Goal: Task Accomplishment & Management: Manage account settings

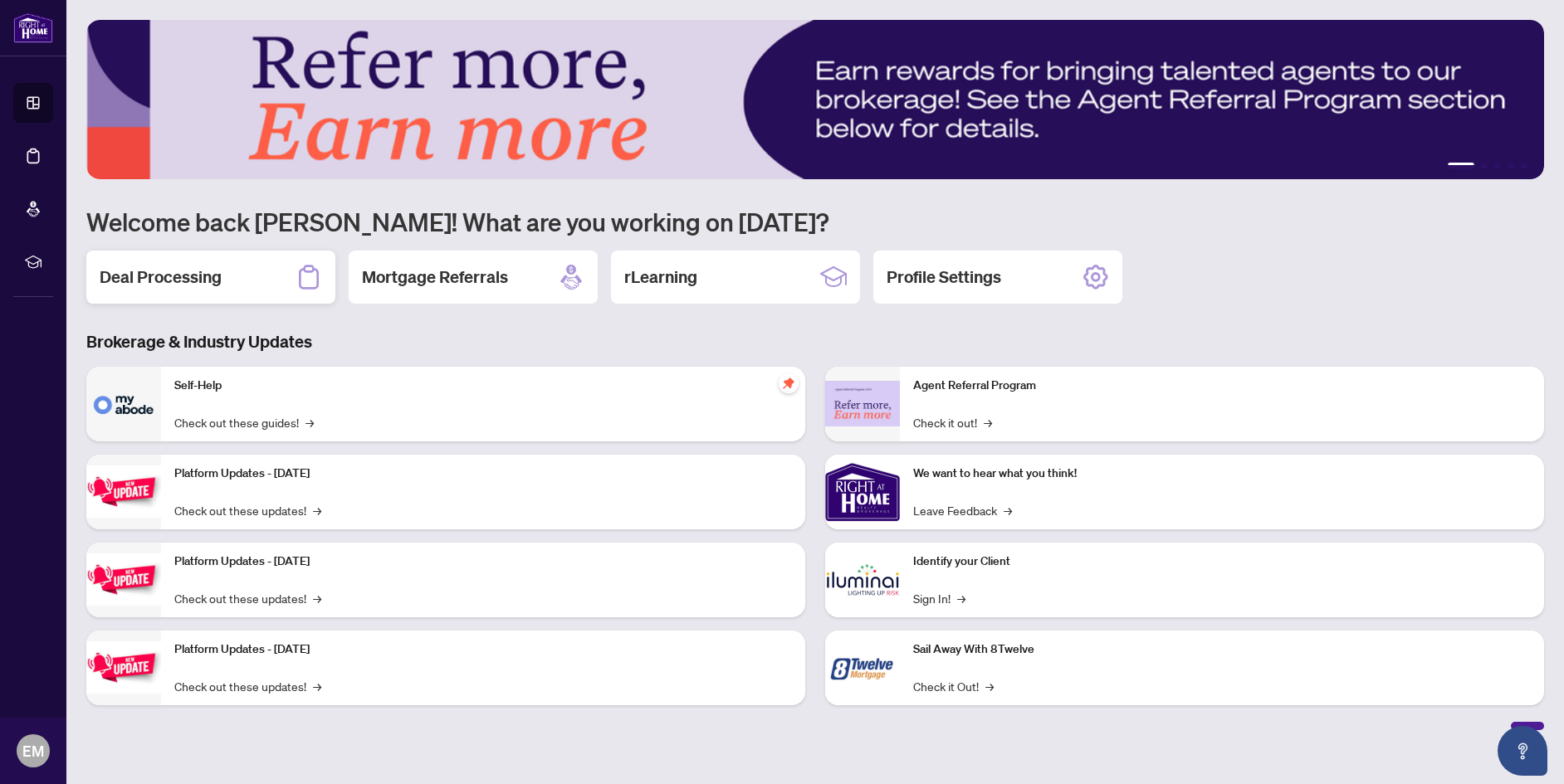
click at [187, 268] on h2 "Deal Processing" at bounding box center [160, 278] width 122 height 23
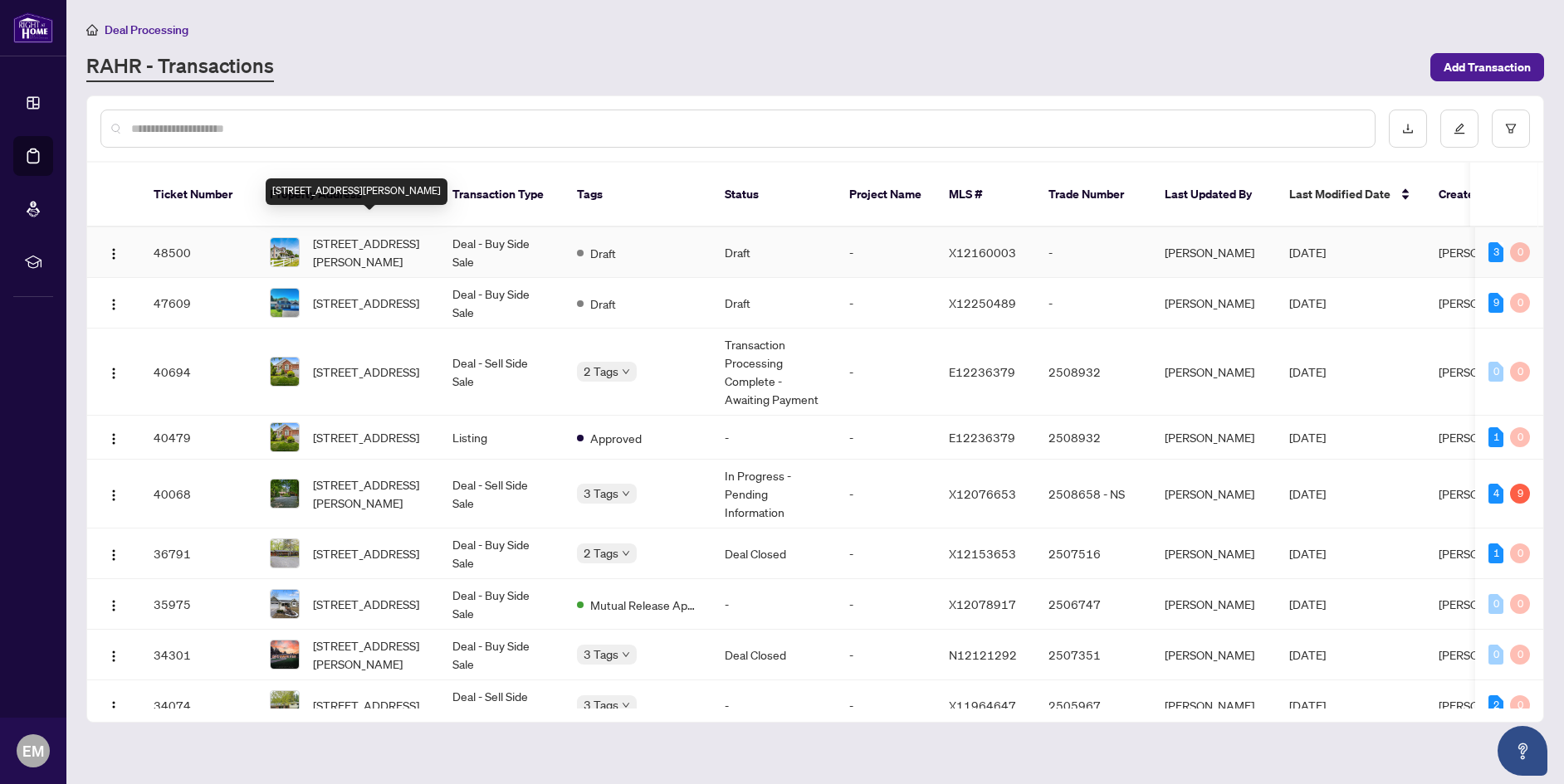
click at [356, 234] on span "[STREET_ADDRESS][PERSON_NAME]" at bounding box center [369, 252] width 113 height 37
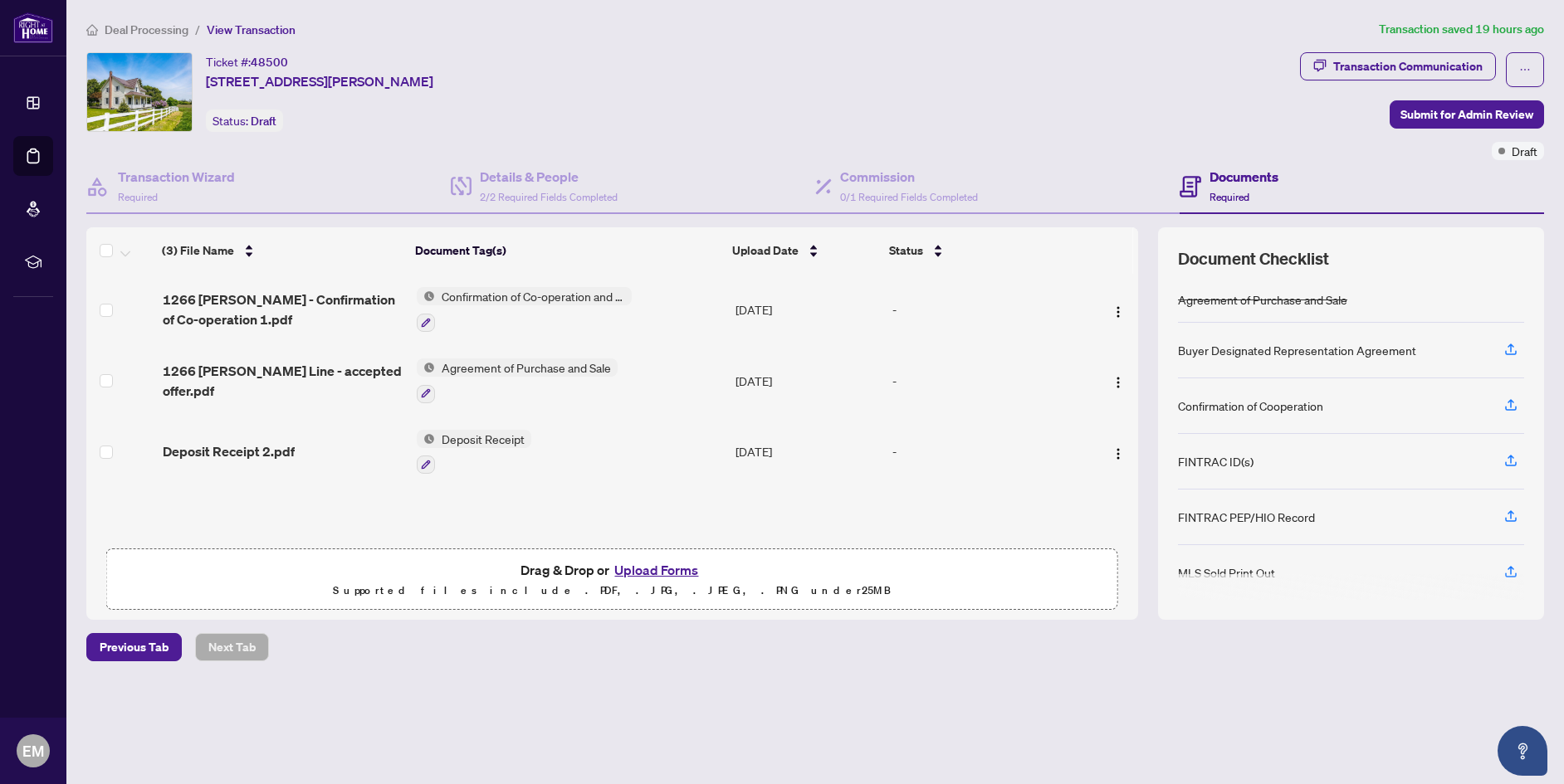
click at [643, 572] on button "Upload Forms" at bounding box center [656, 570] width 94 height 22
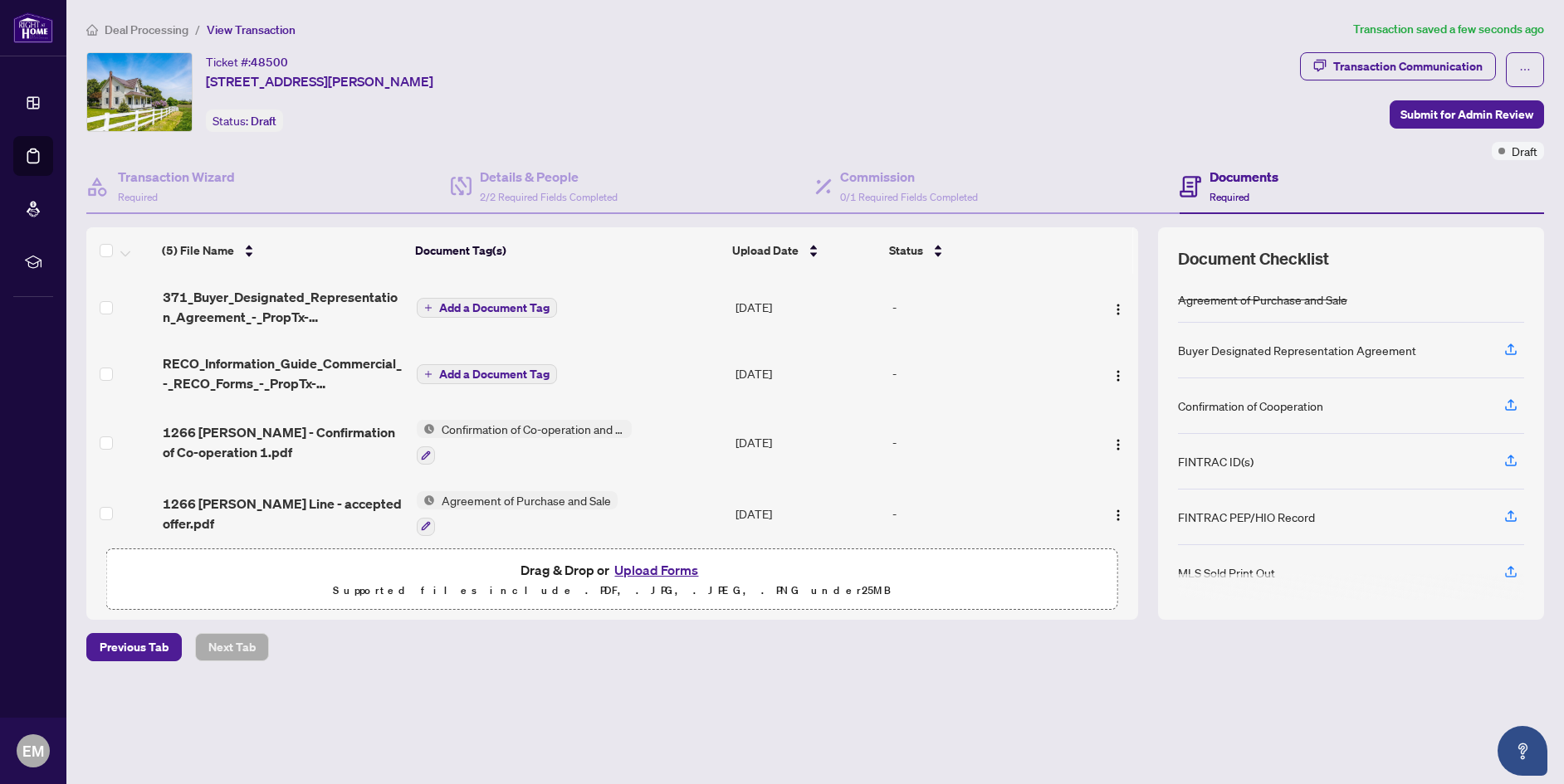
click at [469, 372] on span "Add a Document Tag" at bounding box center [494, 374] width 110 height 12
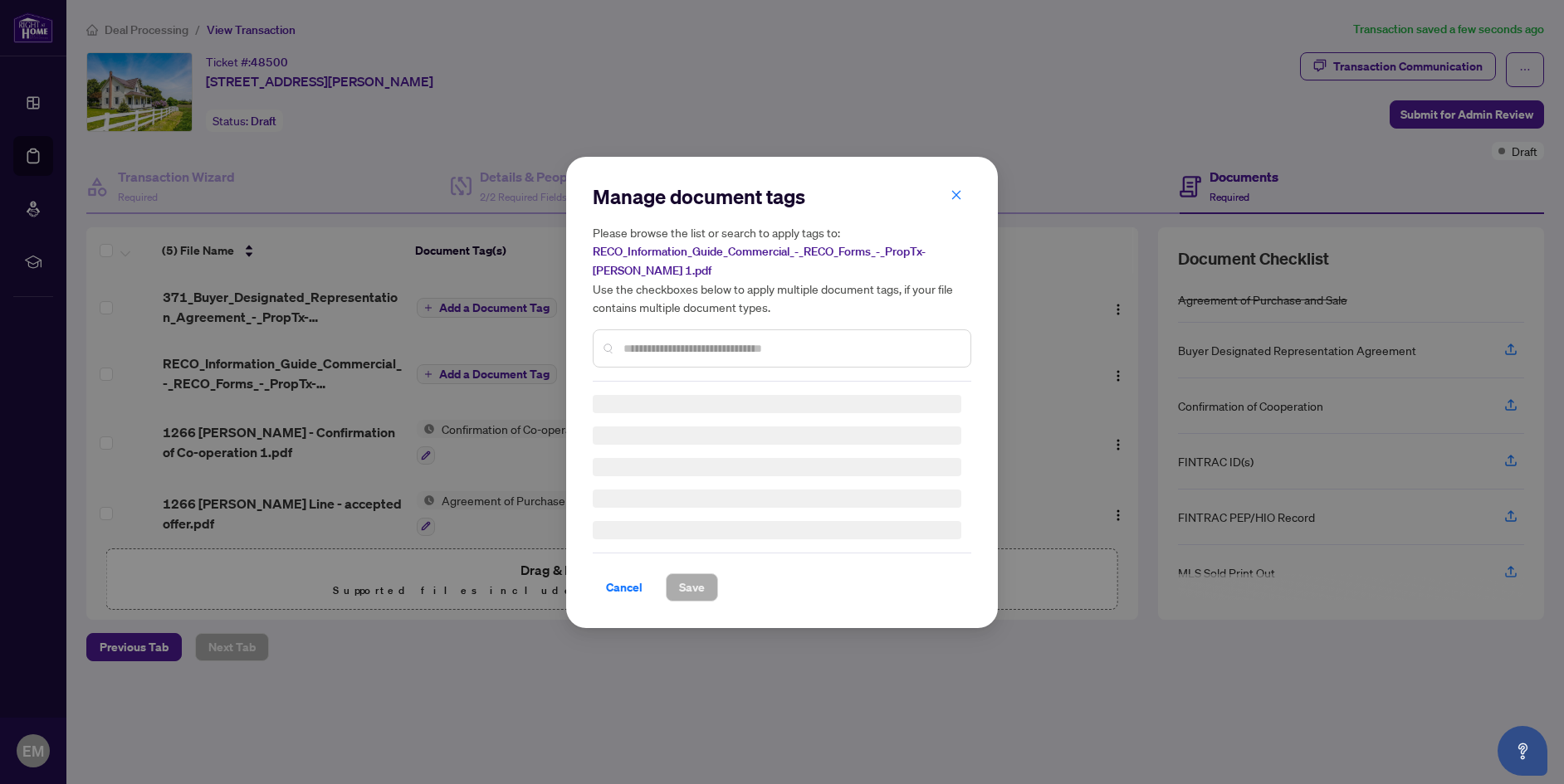
click at [662, 349] on div "Manage document tags Please browse the list or search to apply tags to: RECO_In…" at bounding box center [782, 283] width 379 height 198
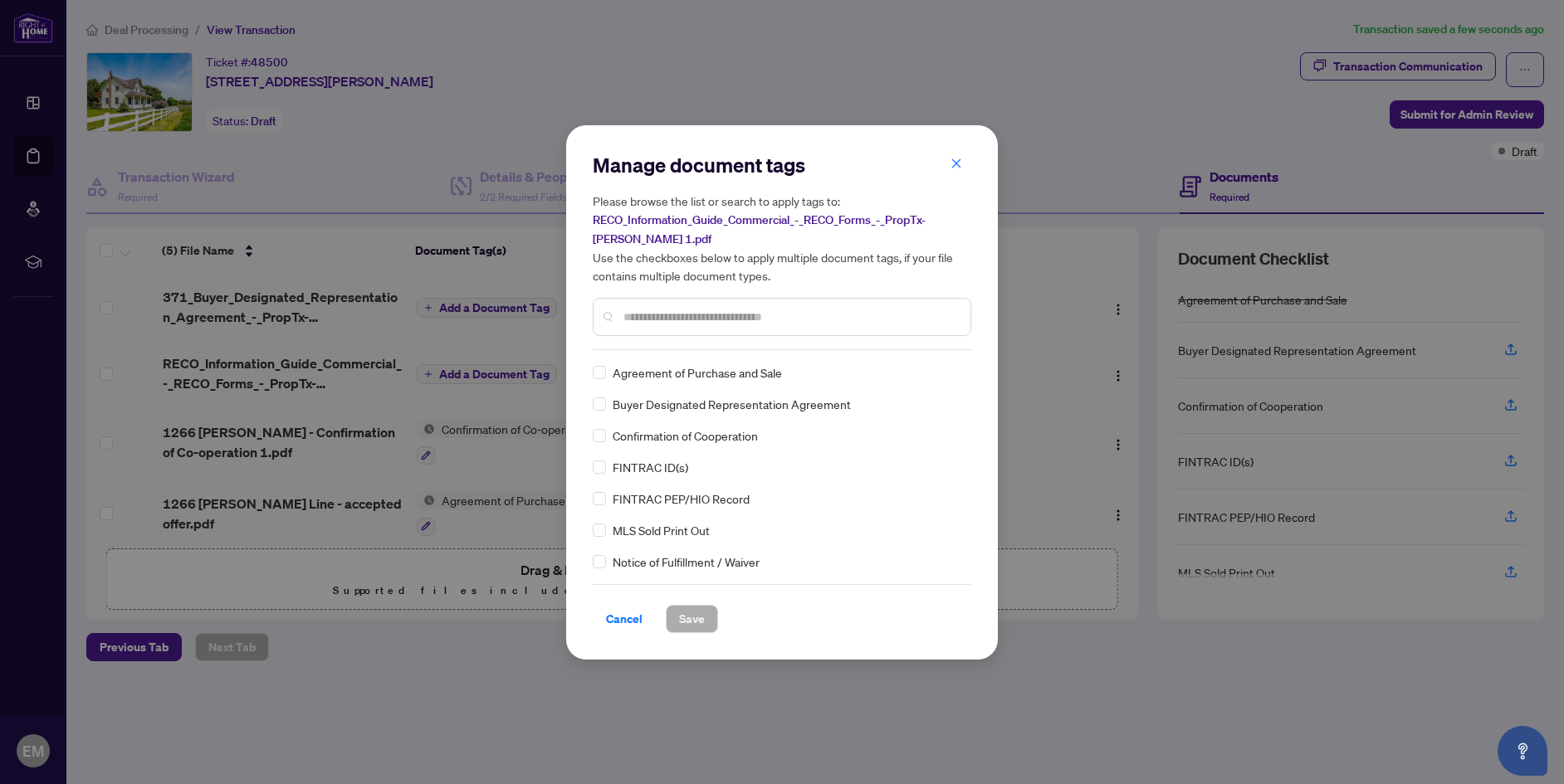
click at [629, 318] on input "text" at bounding box center [791, 317] width 334 height 18
type input "***"
click at [679, 621] on span "Save" at bounding box center [691, 618] width 26 height 26
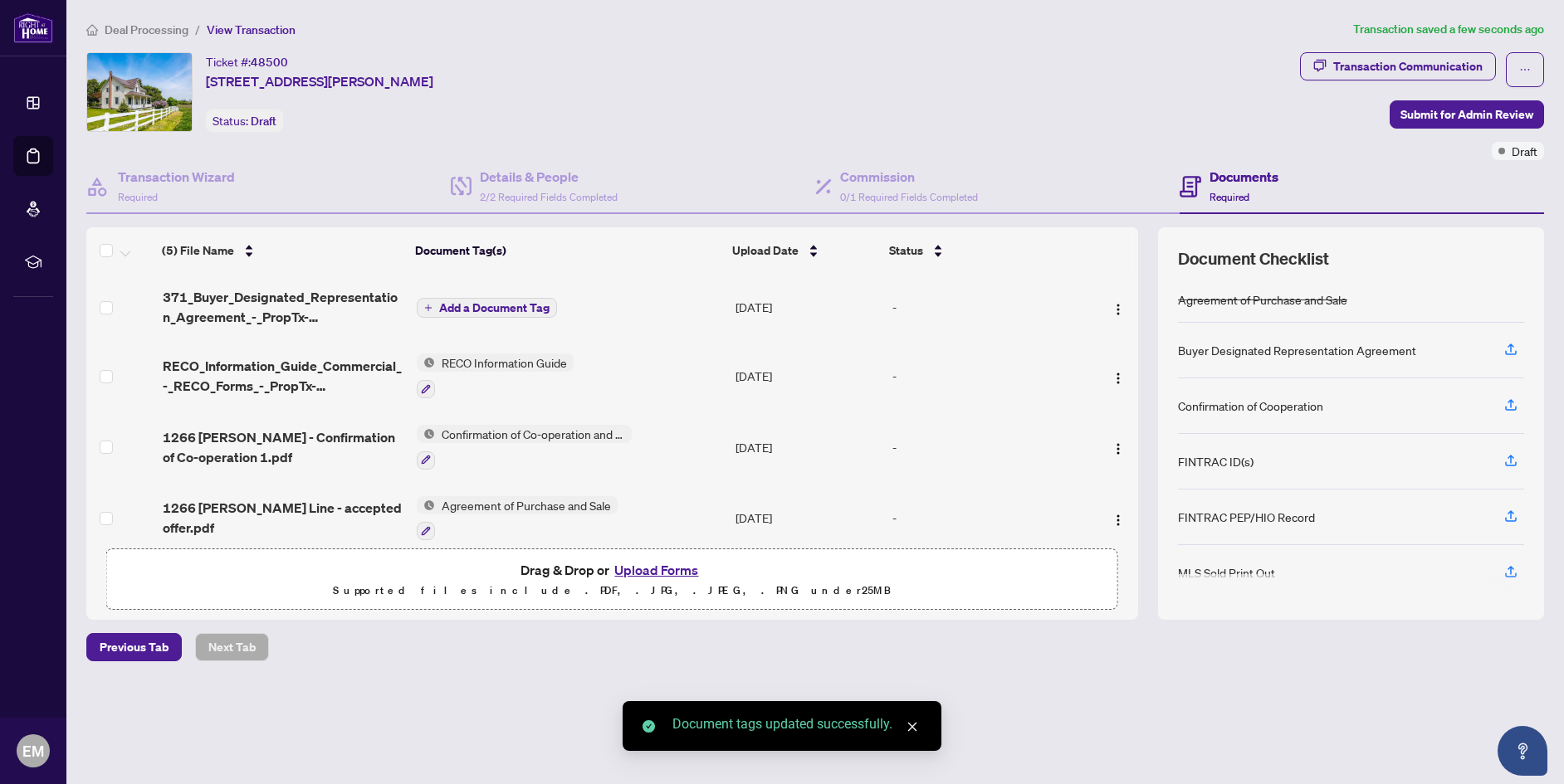
click at [459, 305] on span "Add a Document Tag" at bounding box center [494, 307] width 110 height 12
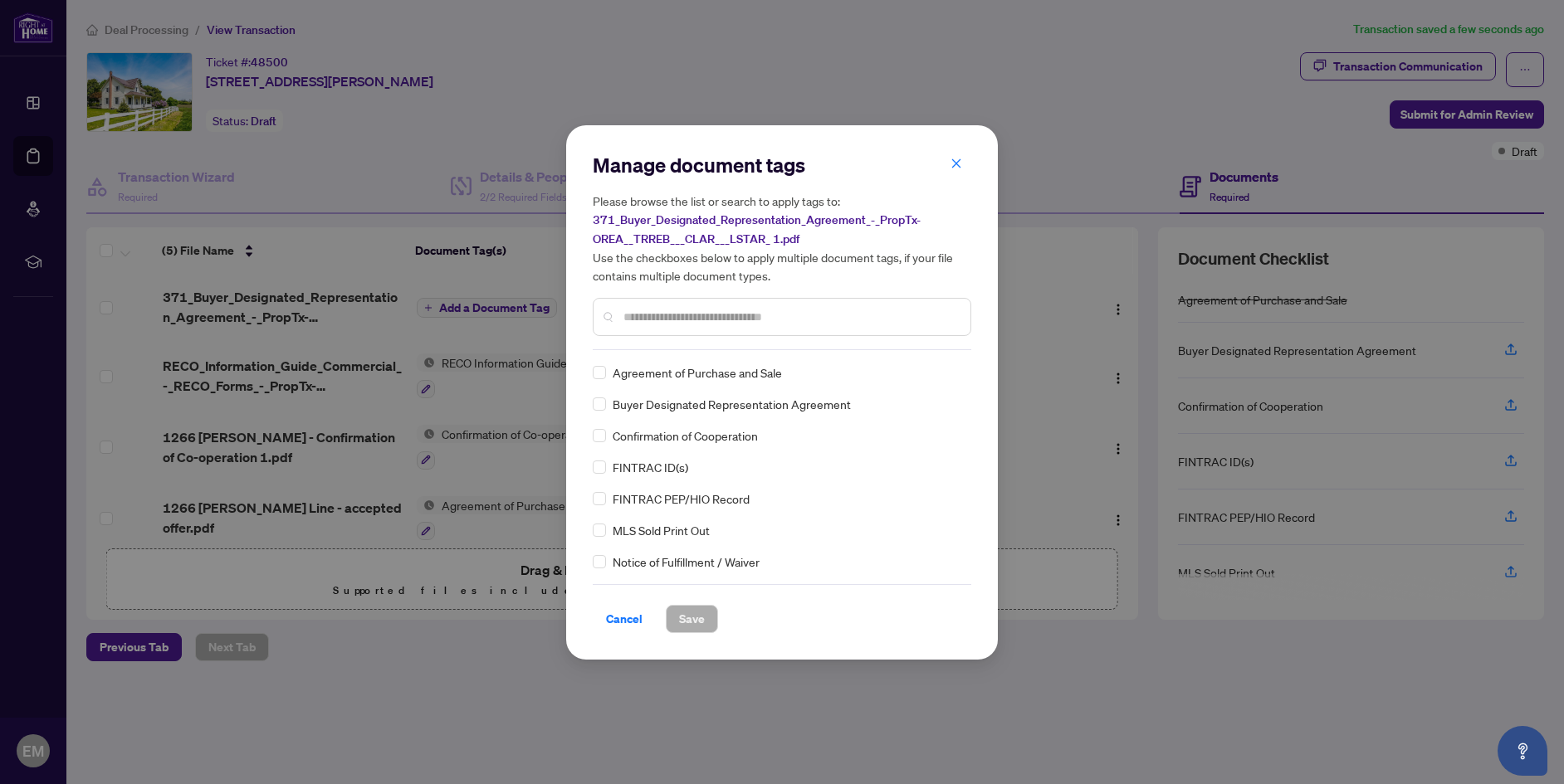
click at [636, 316] on input "text" at bounding box center [791, 317] width 334 height 18
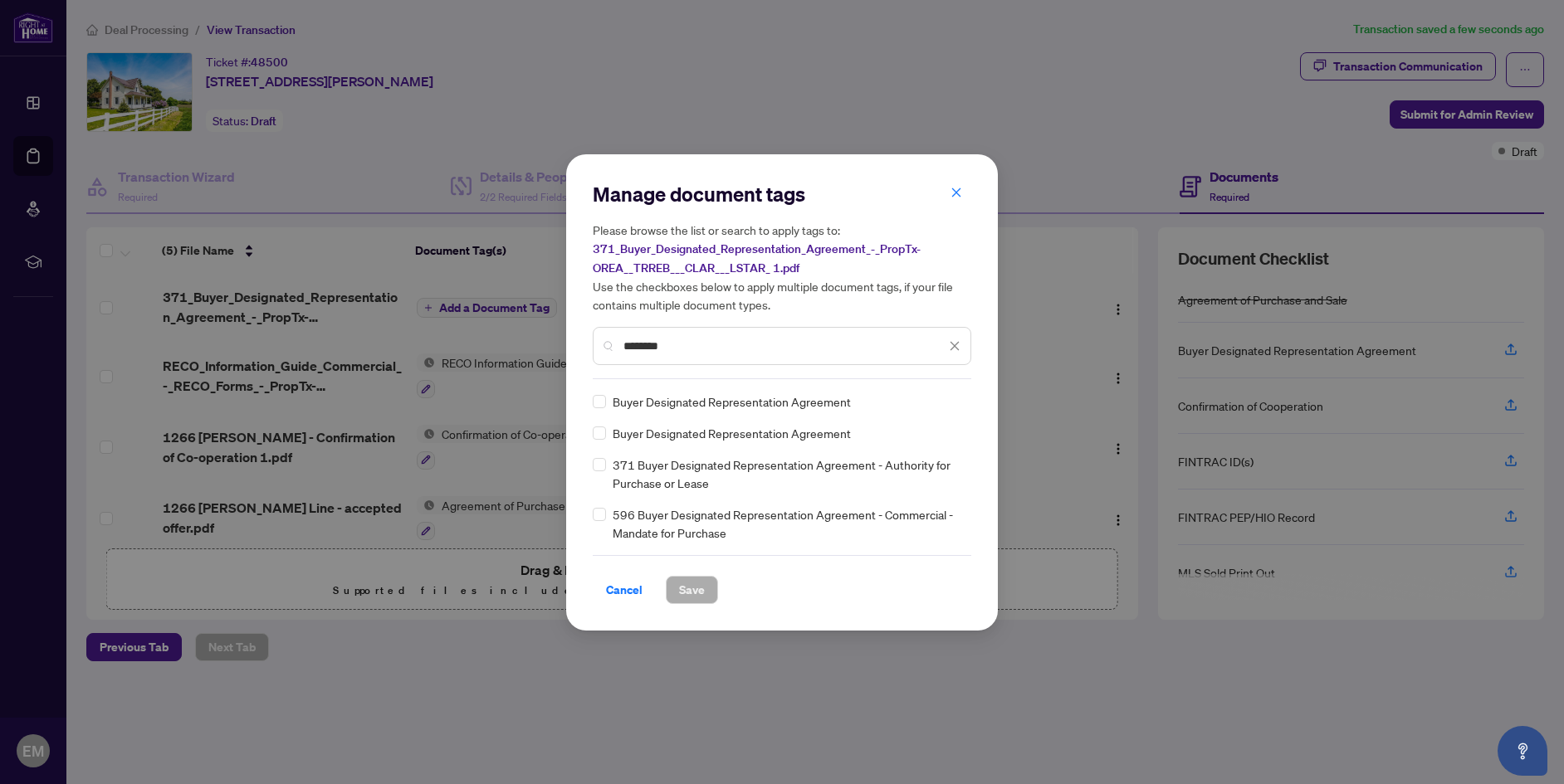
type input "********"
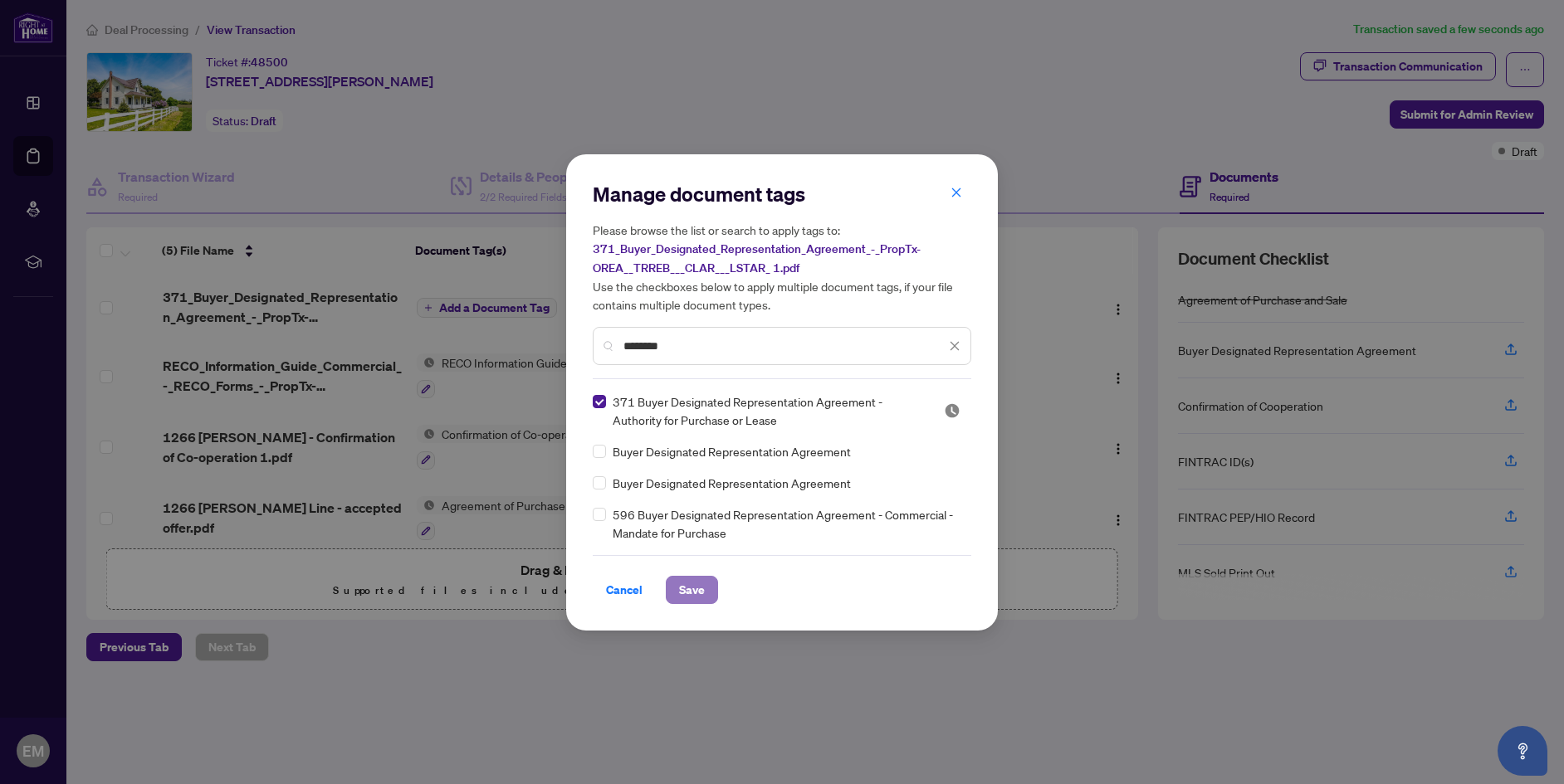
click at [687, 590] on span "Save" at bounding box center [691, 589] width 26 height 26
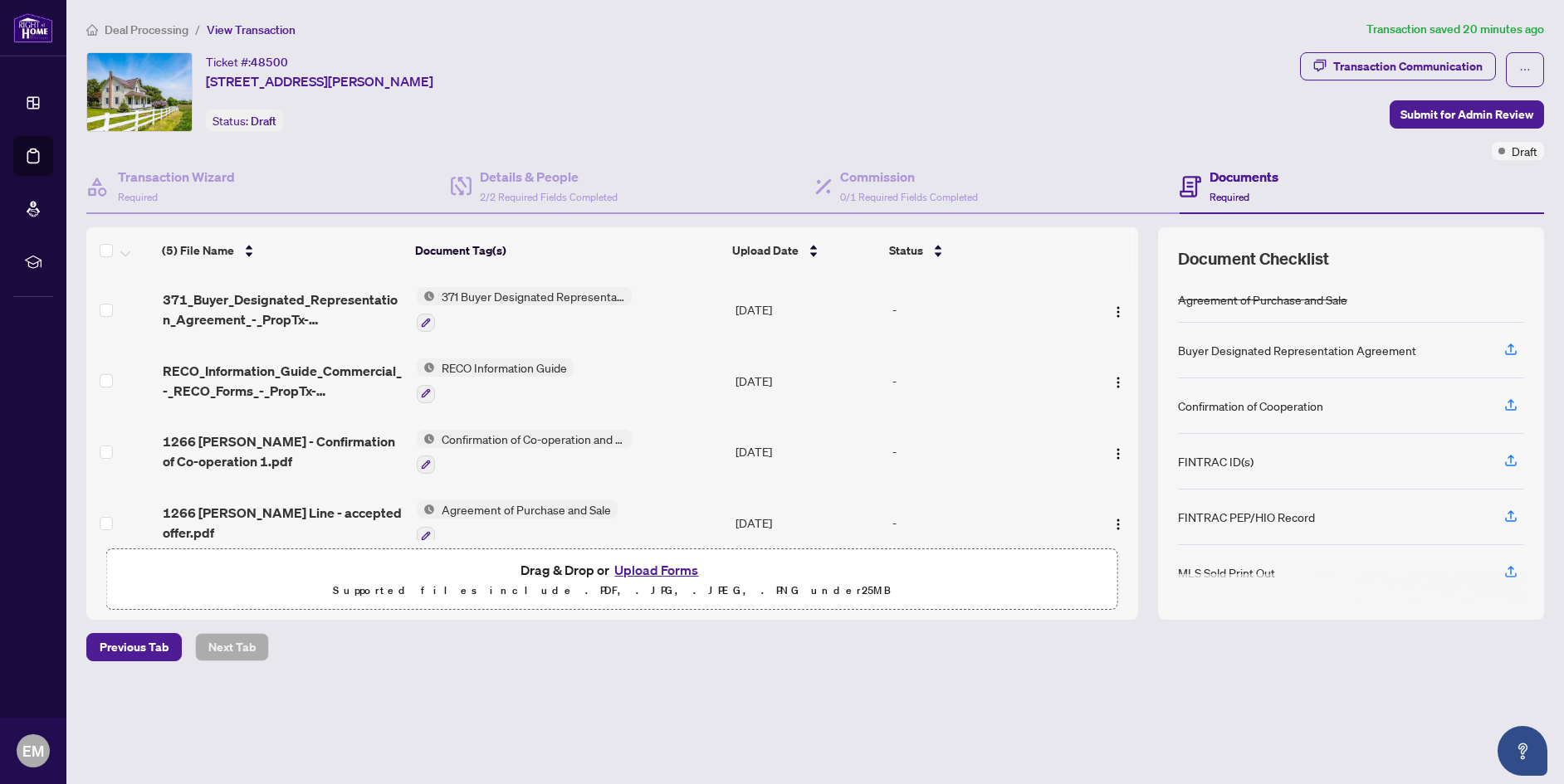
click at [640, 578] on button "Upload Forms" at bounding box center [656, 570] width 94 height 22
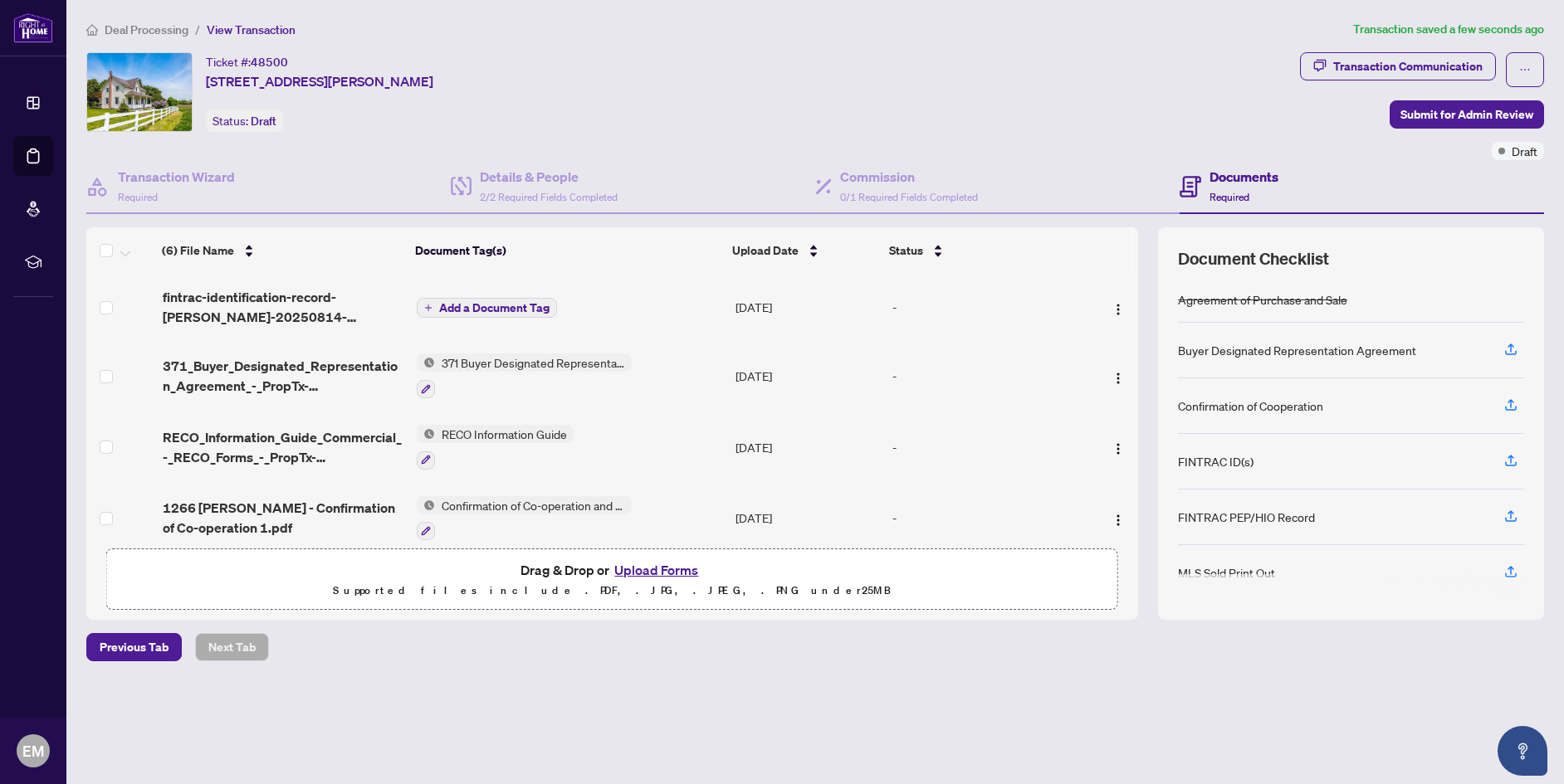
click at [461, 308] on span "Add a Document Tag" at bounding box center [494, 307] width 110 height 12
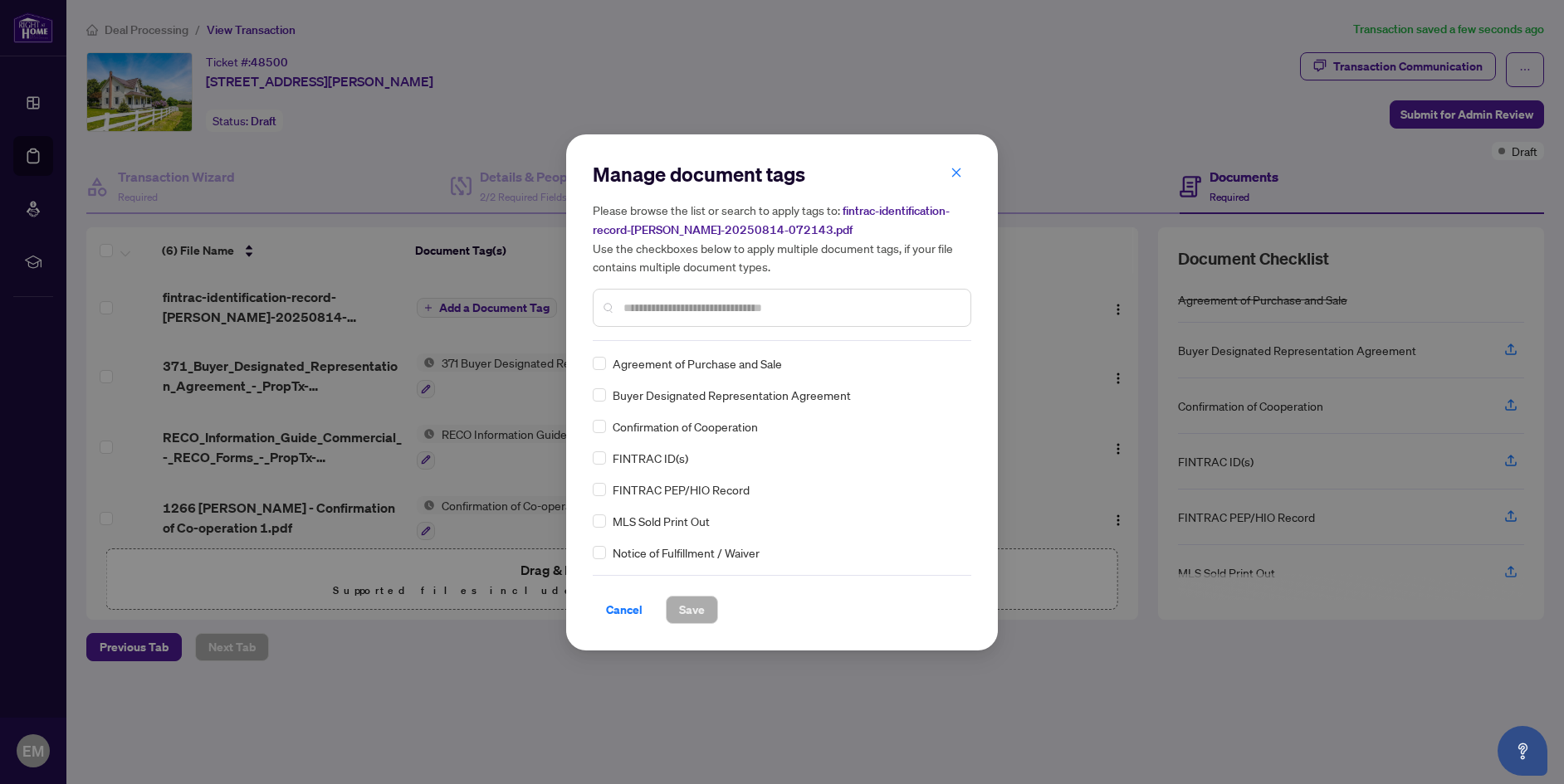
click at [635, 309] on input "text" at bounding box center [791, 308] width 334 height 18
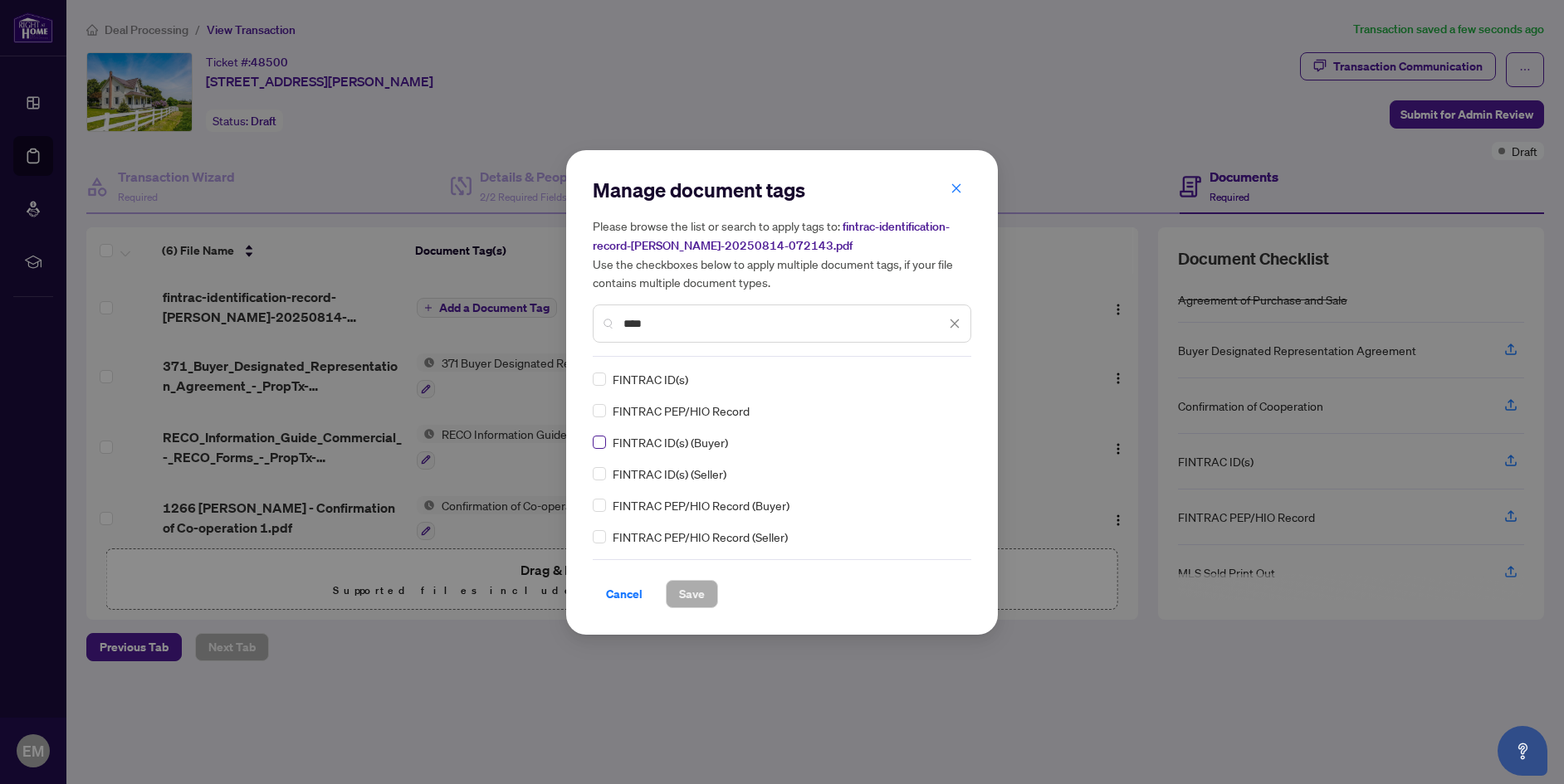
type input "****"
click at [700, 592] on span "Save" at bounding box center [691, 594] width 26 height 26
